Goal: Navigation & Orientation: Find specific page/section

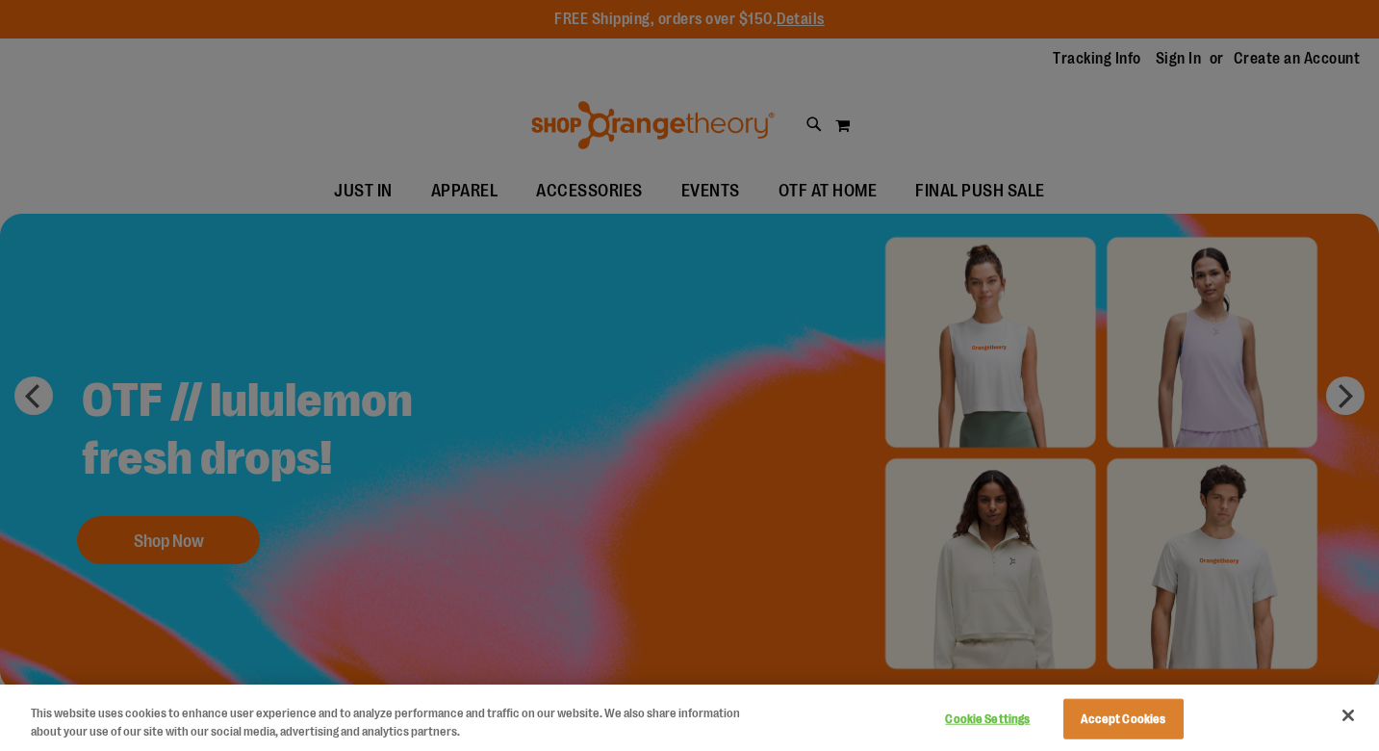
click at [490, 186] on div at bounding box center [689, 375] width 1379 height 751
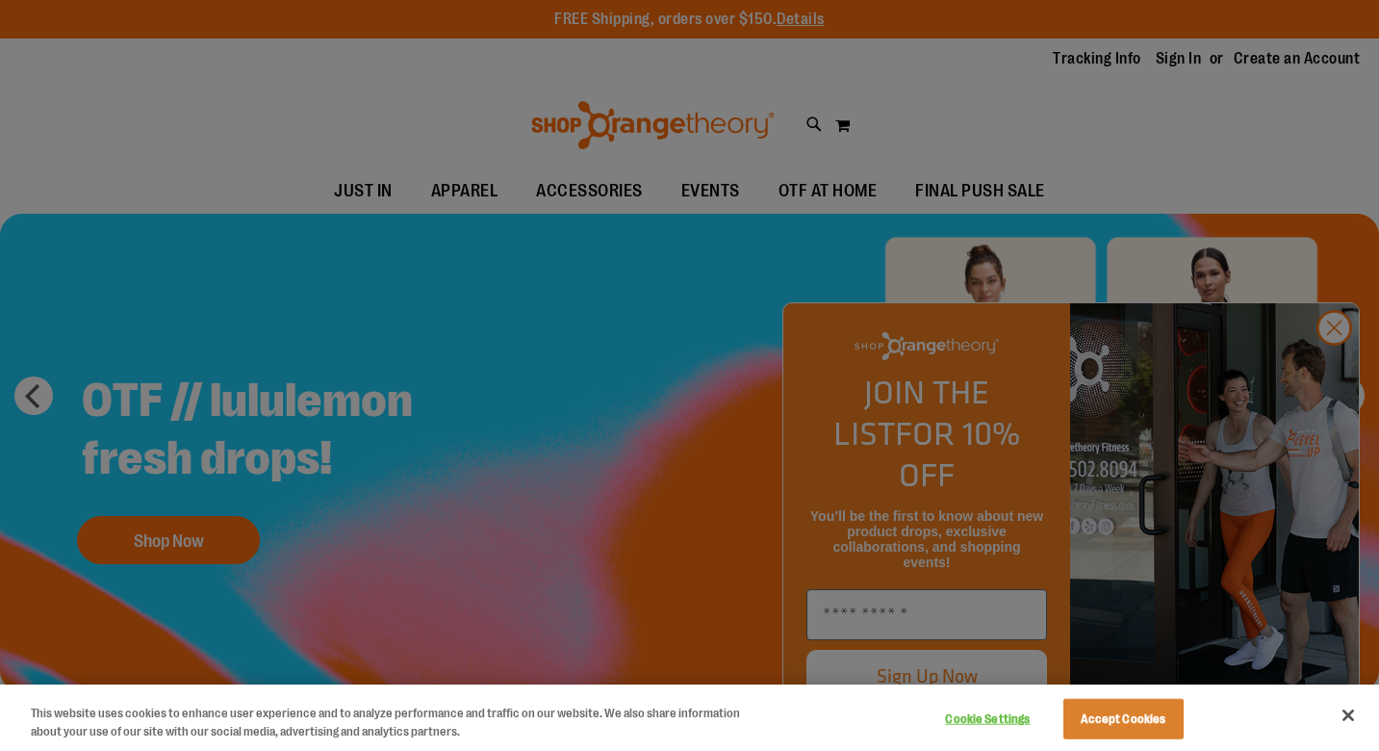
click at [1334, 377] on div at bounding box center [689, 375] width 1379 height 751
click at [981, 718] on button "Cookie Settings" at bounding box center [988, 719] width 120 height 39
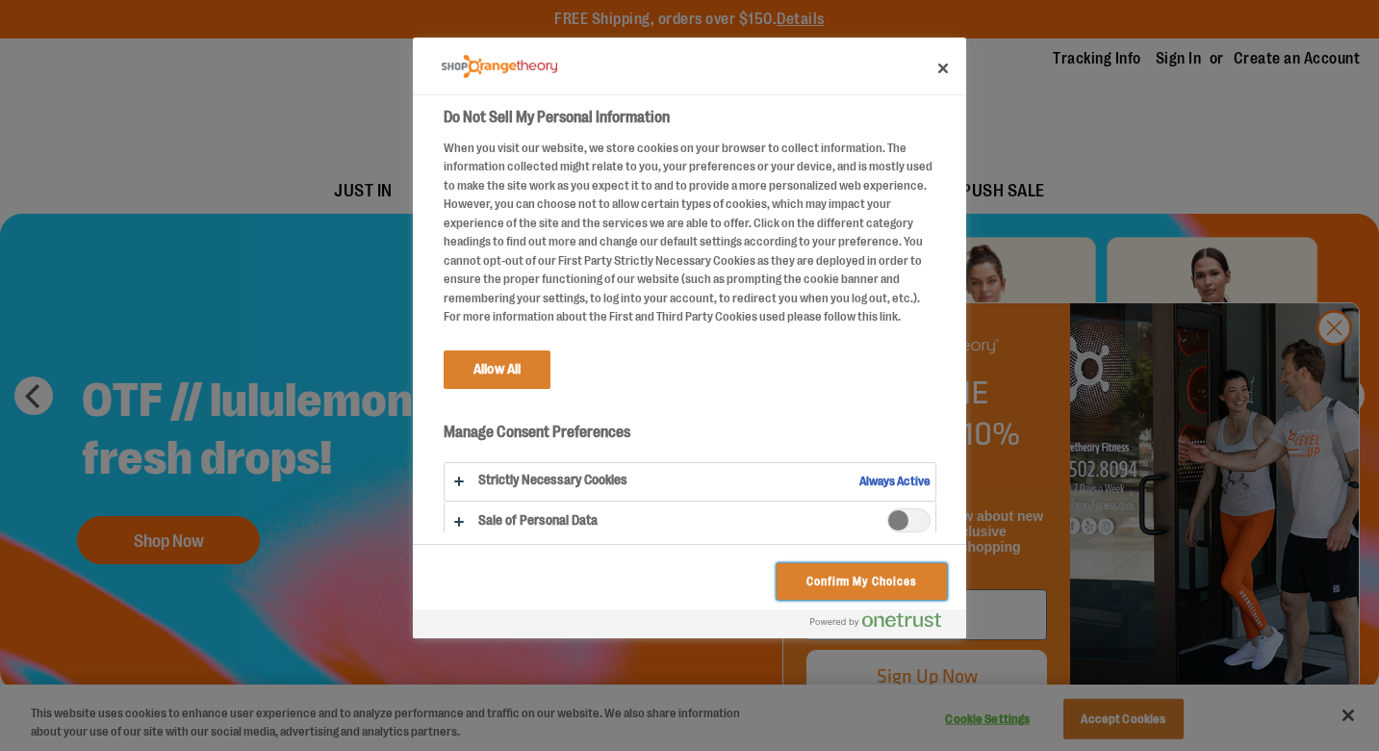
click at [843, 576] on button "Confirm My Choices" at bounding box center [862, 581] width 170 height 37
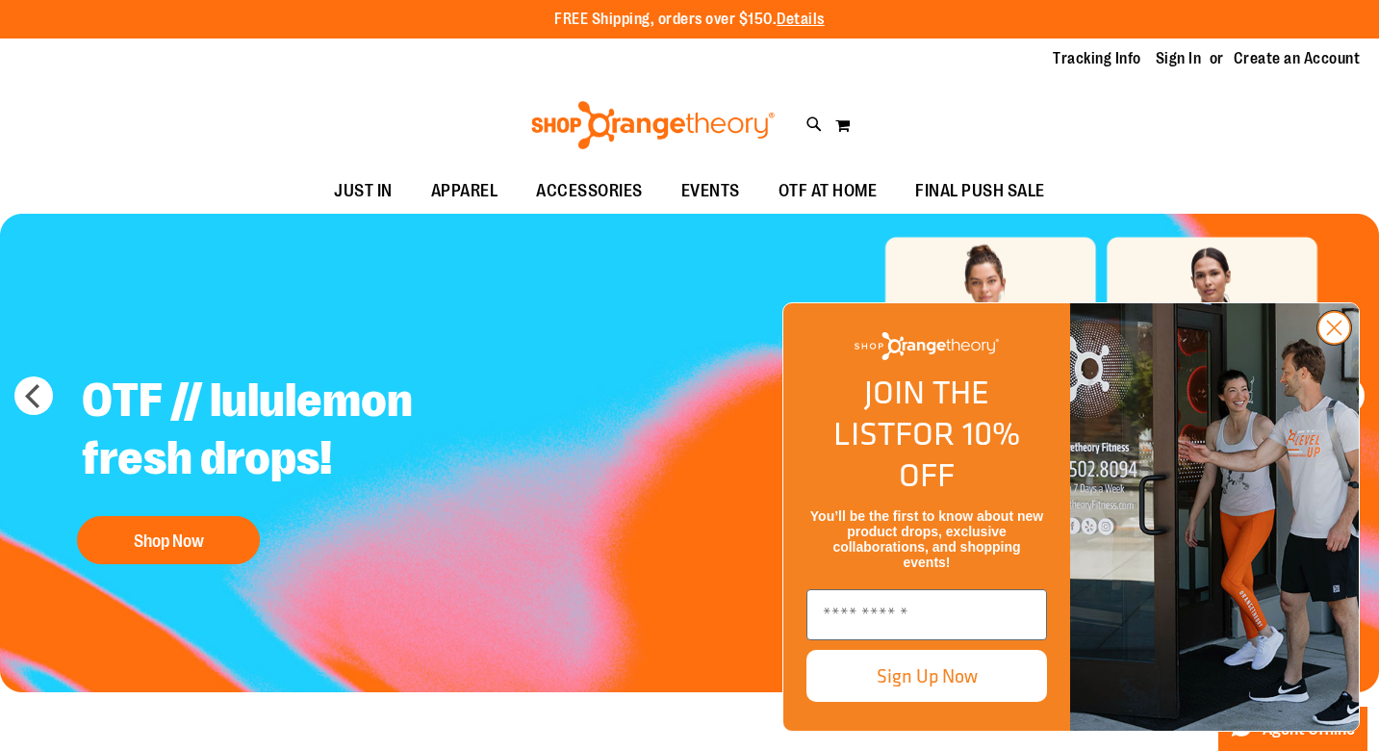
click at [1336, 335] on icon "Close dialog" at bounding box center [1334, 327] width 13 height 13
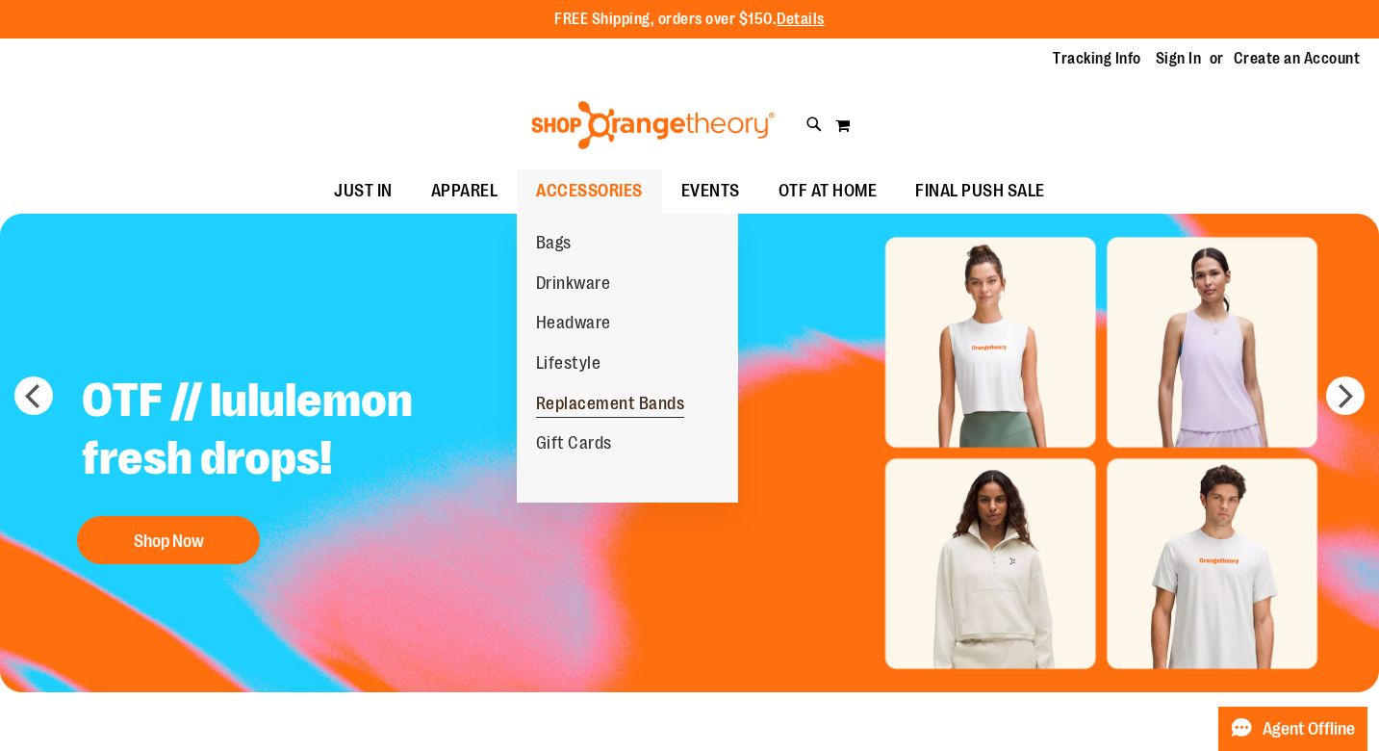
click at [580, 407] on span "Replacement Bands" at bounding box center [610, 406] width 149 height 24
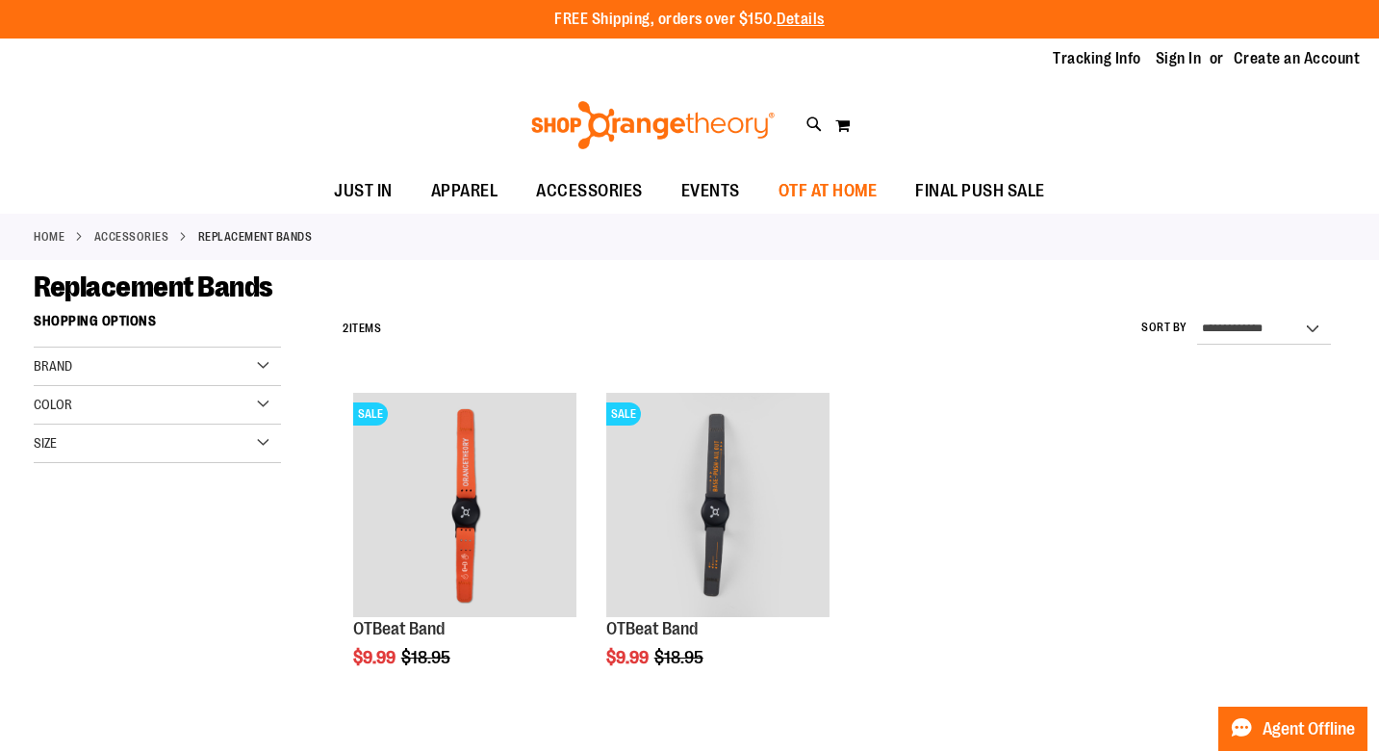
click at [846, 183] on span "OTF AT HOME" at bounding box center [828, 190] width 99 height 43
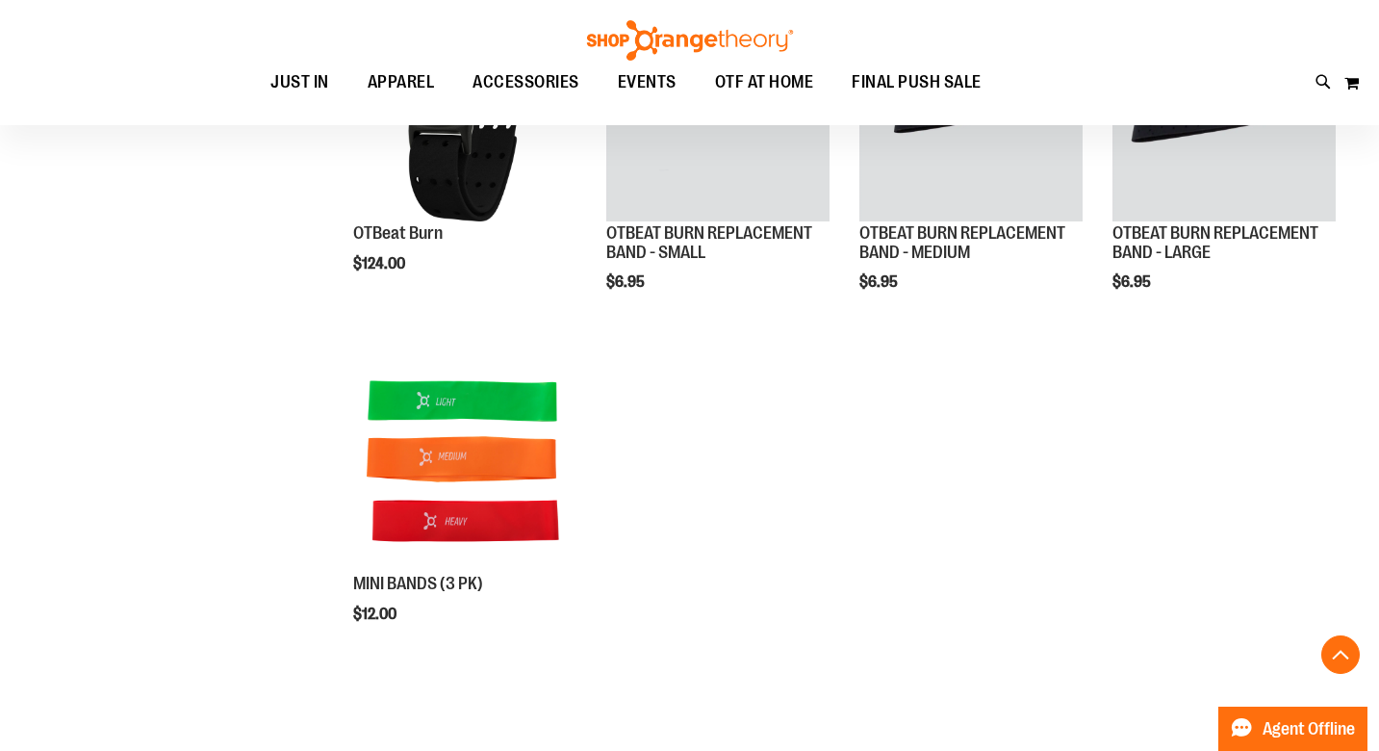
scroll to position [403, 0]
